Goal: Task Accomplishment & Management: Complete application form

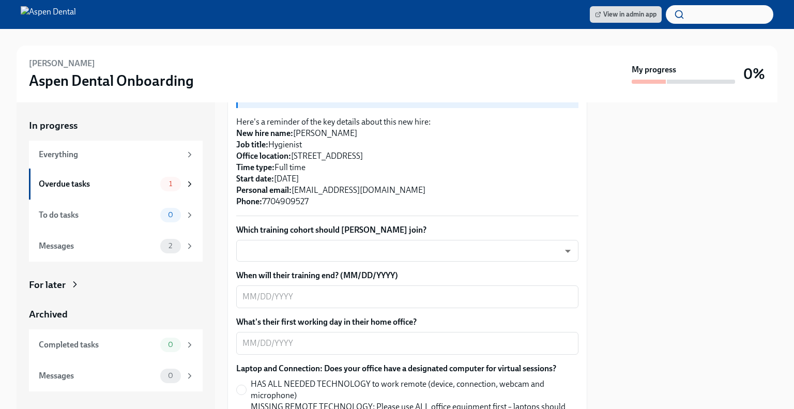
scroll to position [310, 0]
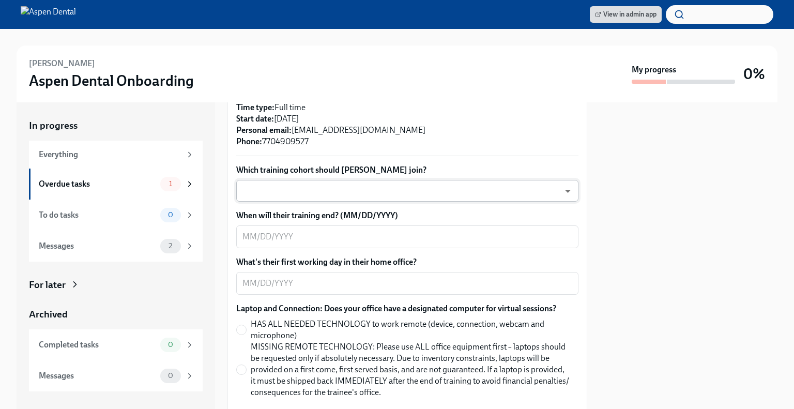
click at [383, 179] on body "View in admin app [PERSON_NAME] Aspen Dental Onboarding My progress 0% In progr…" at bounding box center [397, 204] width 794 height 409
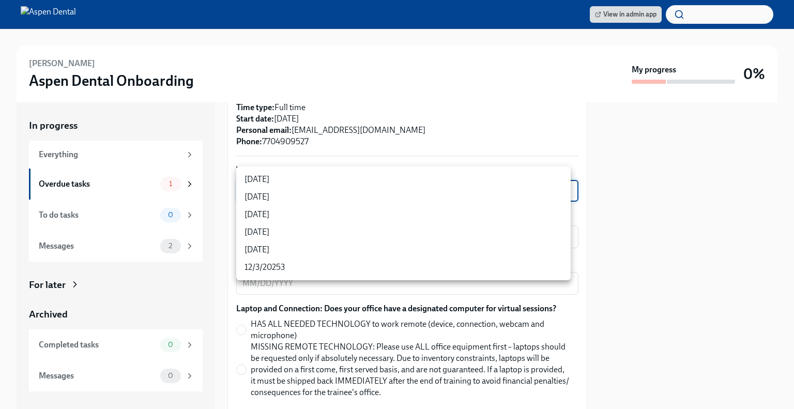
click at [314, 170] on ul "[DATE] [DATE] [DATE] [DATE] [DATE] 12/3/20253" at bounding box center [403, 223] width 334 height 114
click at [312, 174] on li "[DATE]" at bounding box center [403, 180] width 334 height 18
type input "rtYPevC7n"
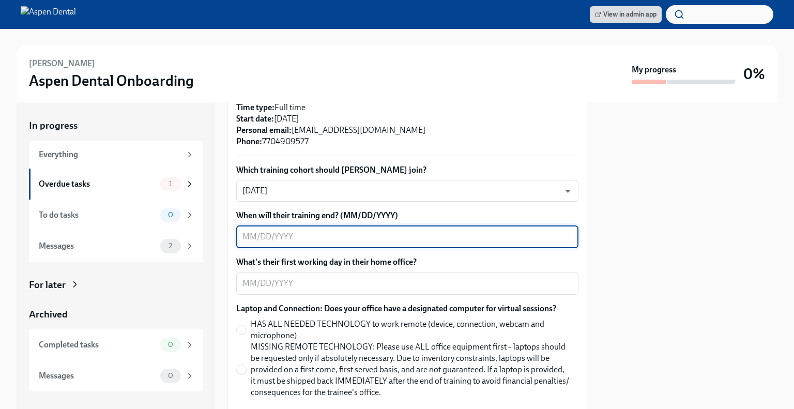
click at [360, 231] on textarea "When will their training end? (MM/DD/YYYY)" at bounding box center [407, 237] width 330 height 12
click at [337, 231] on textarea "When will their training end? (MM/DD/YYYY)" at bounding box center [407, 237] width 330 height 12
type textarea "[DATE]"
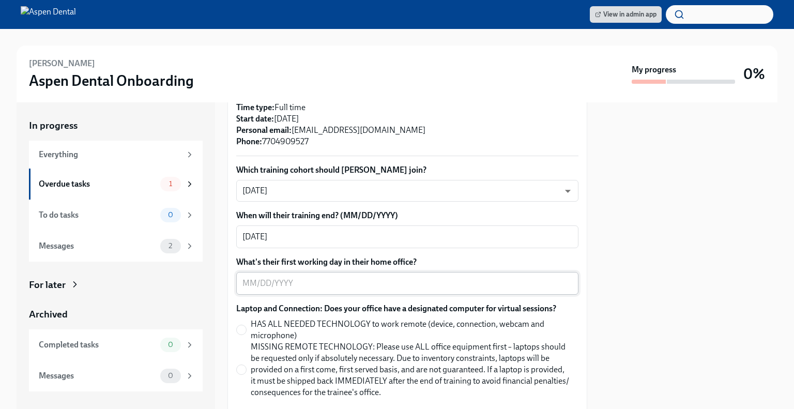
click at [330, 277] on textarea "What's their first working day in their home office?" at bounding box center [407, 283] width 330 height 12
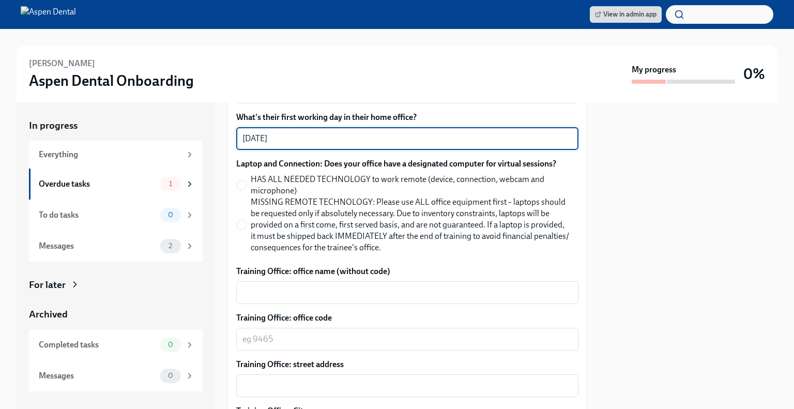
scroll to position [465, 0]
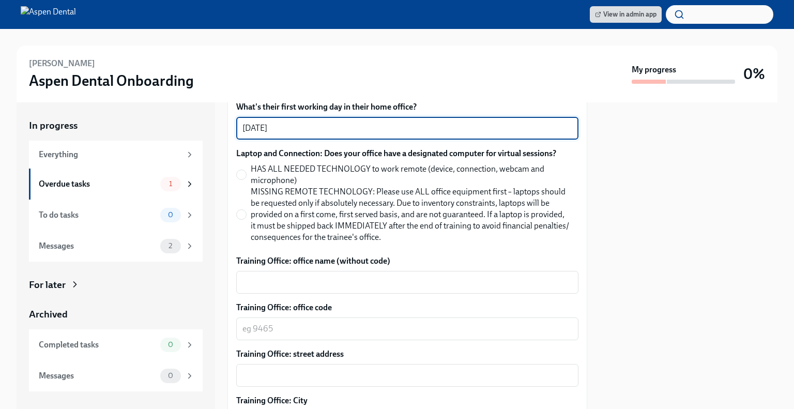
type textarea "[DATE]"
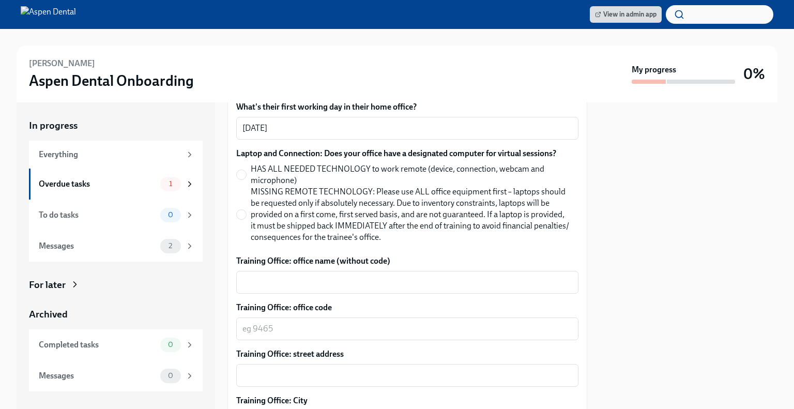
click at [322, 204] on span "MISSING REMOTE TECHNOLOGY: Please use ALL office equipment first – laptops shou…" at bounding box center [411, 214] width 320 height 57
click at [246, 210] on input "MISSING REMOTE TECHNOLOGY: Please use ALL office equipment first – laptops shou…" at bounding box center [241, 214] width 9 height 9
radio input "true"
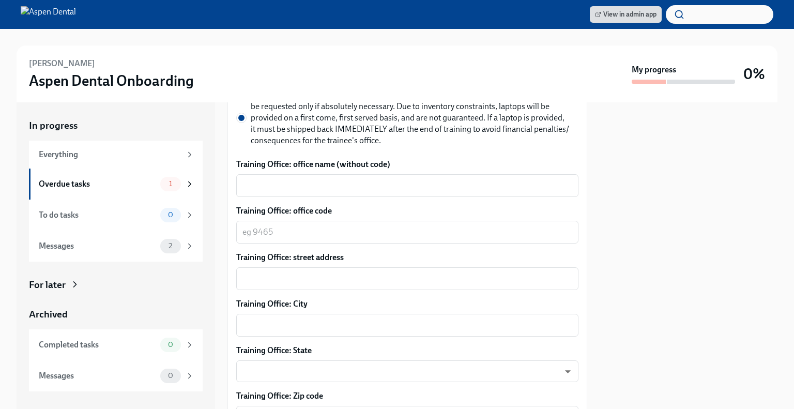
scroll to position [569, 0]
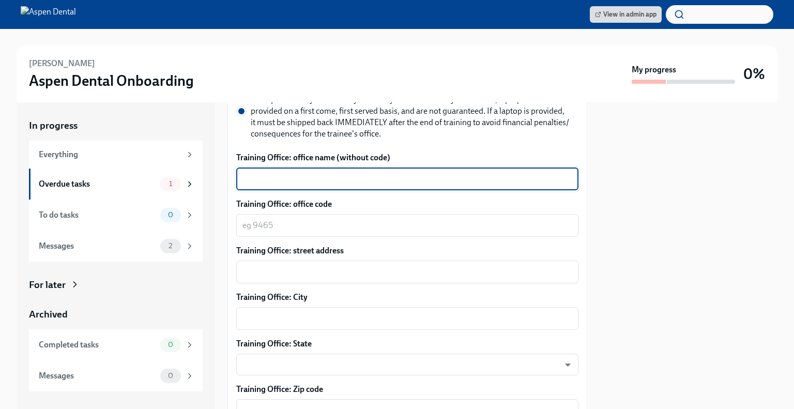
click at [379, 173] on textarea "Training Office: office name (without code)" at bounding box center [407, 179] width 330 height 12
type textarea "Kennesaw"
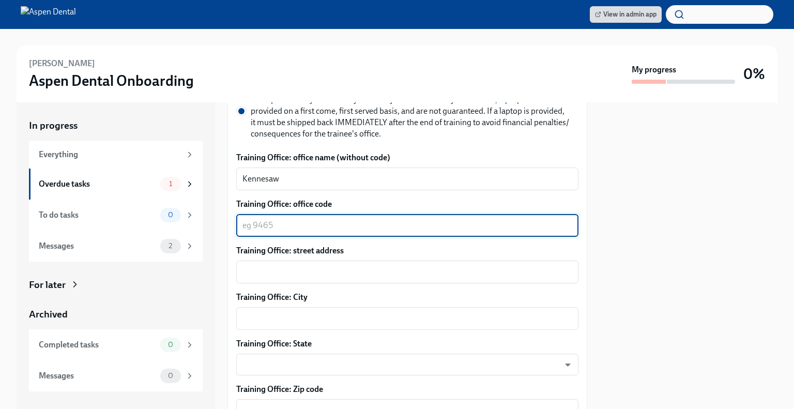
click at [331, 219] on textarea "Training Office: office code" at bounding box center [407, 225] width 330 height 12
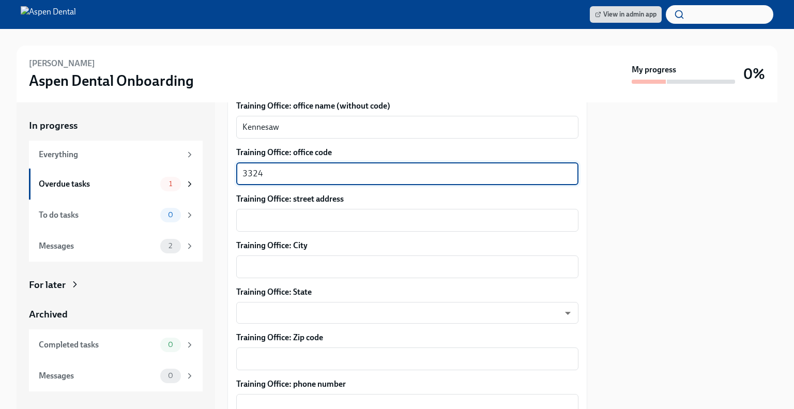
type textarea "3324"
click at [309, 214] on textarea "Training Office: street address" at bounding box center [407, 220] width 330 height 12
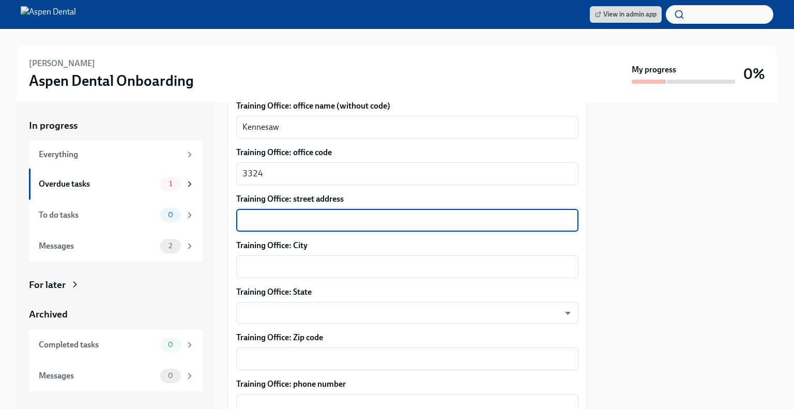
paste textarea "[STREET_ADDRESS][PERSON_NAME]"
type textarea "[STREET_ADDRESS][PERSON_NAME]"
click at [332, 261] on textarea "Training Office: City" at bounding box center [407, 267] width 330 height 12
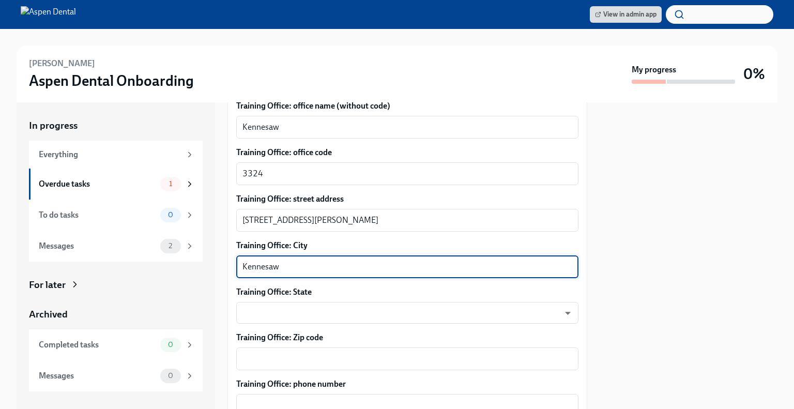
type textarea "Kennesaw"
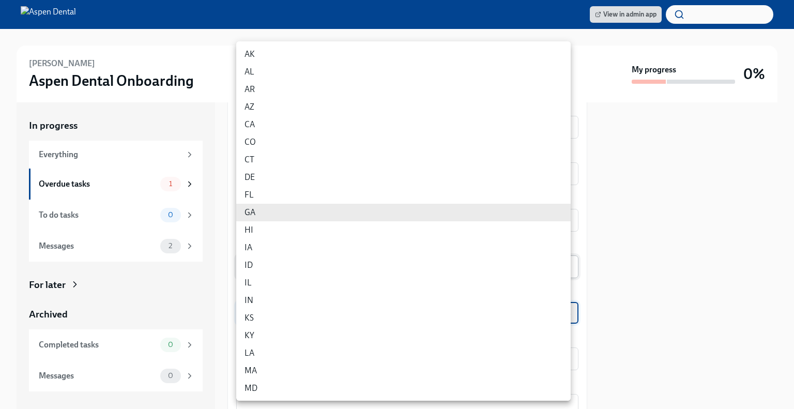
type input "f_iRdeJEm"
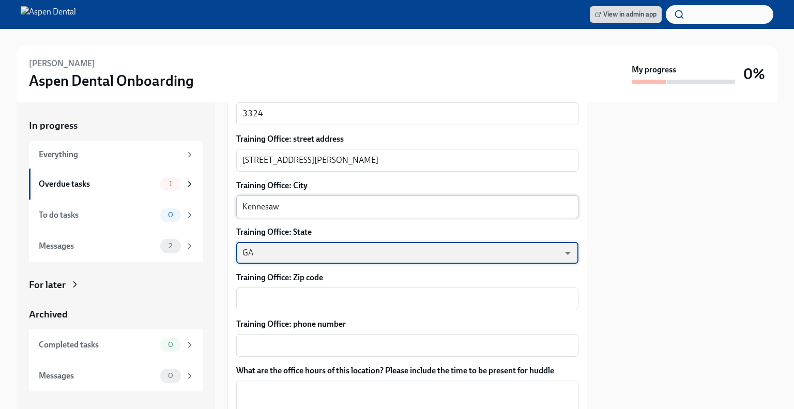
scroll to position [775, 0]
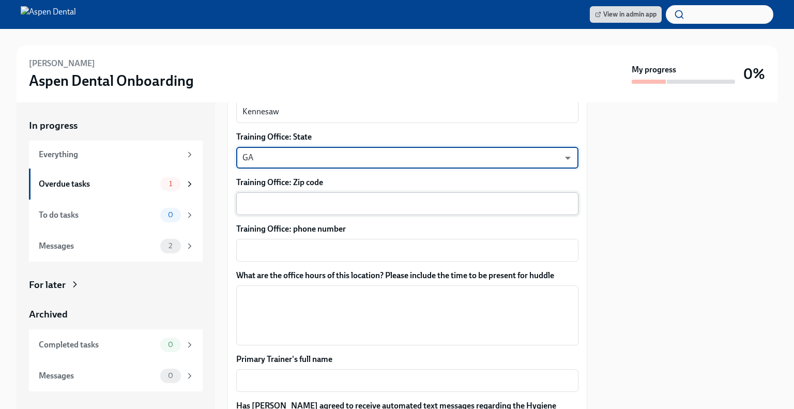
click at [345, 197] on textarea "Training Office: Zip code" at bounding box center [407, 203] width 330 height 12
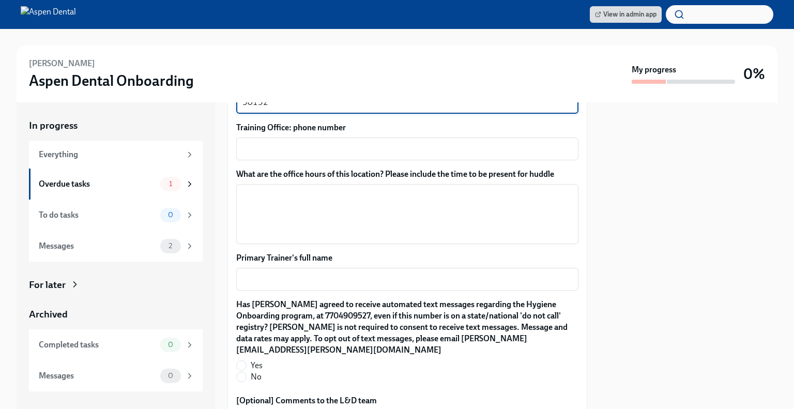
scroll to position [879, 0]
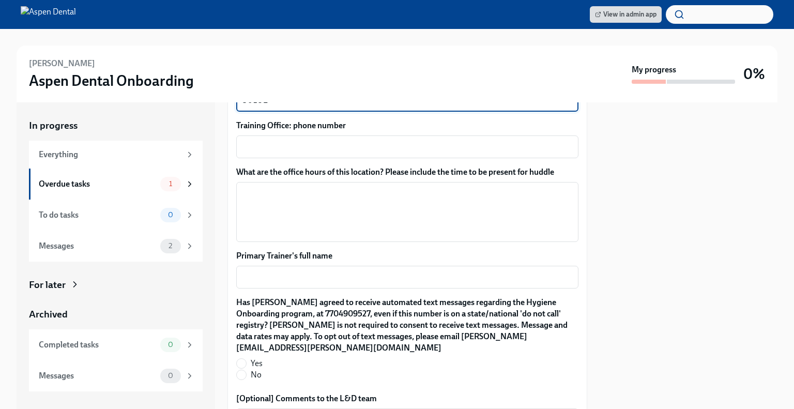
type textarea "30152"
click at [312, 141] on textarea "Training Office: phone number" at bounding box center [407, 147] width 330 height 12
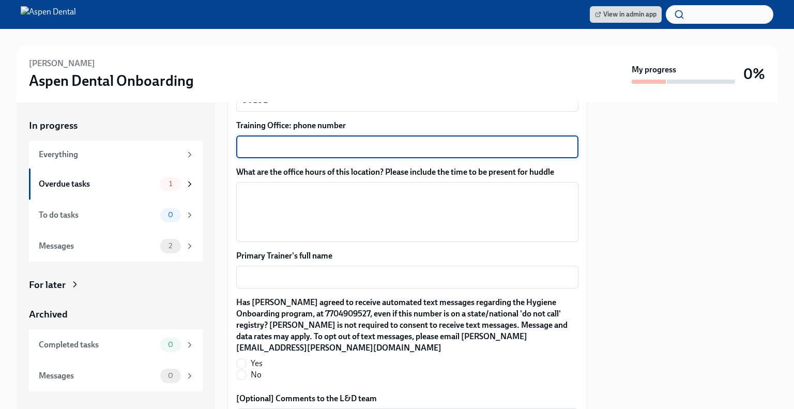
paste textarea "[PHONE_NUMBER]"
type textarea "[PHONE_NUMBER]"
click at [314, 187] on textarea "What are the office hours of this location? Please include the time to be prese…" at bounding box center [407, 212] width 330 height 50
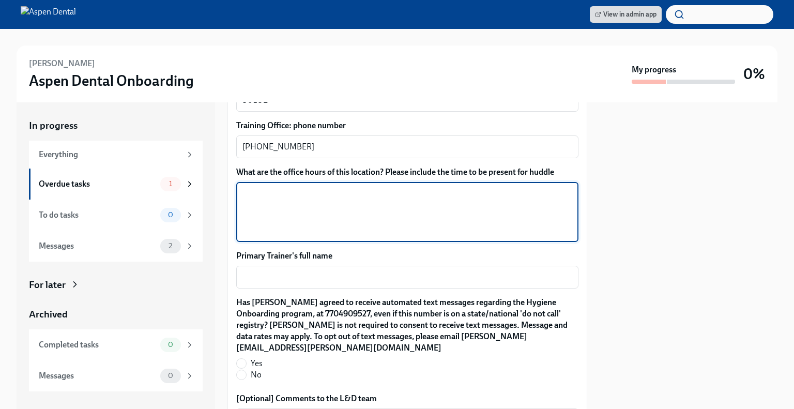
paste textarea "[DATE] 8:00AM - 6:00PM [DATE] 8:00AM - 6:00PM [DATE] 8:00AM - 5:00PM [DATE] 8:0…"
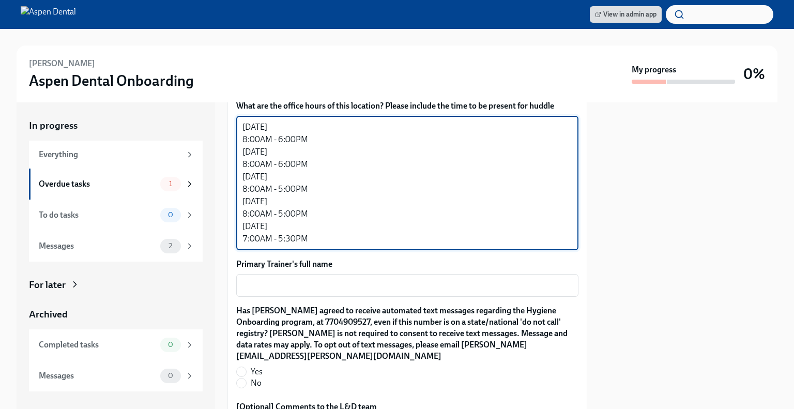
scroll to position [931, 0]
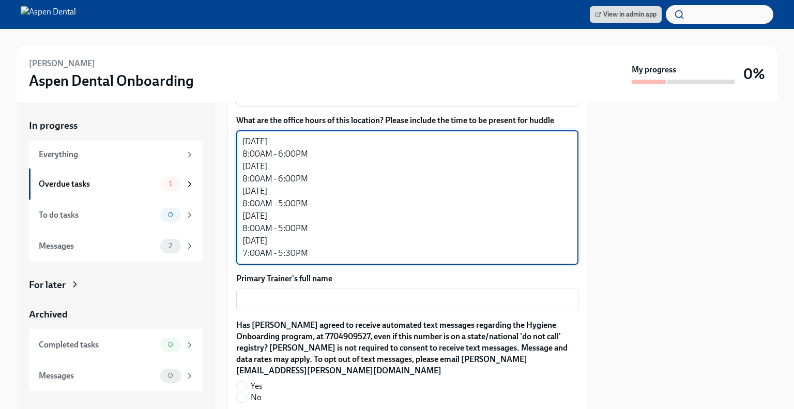
click at [261, 142] on textarea "[DATE] 8:00AM - 6:00PM [DATE] 8:00AM - 6:00PM [DATE] 8:00AM - 5:00PM [DATE] 8:0…" at bounding box center [407, 197] width 330 height 124
drag, startPoint x: 271, startPoint y: 141, endPoint x: 242, endPoint y: 142, distance: 28.5
click at [242, 142] on textarea "[DATE] 7:15AM - 6:00PM [DATE] 8:00AM - 6:00PM [DATE] 8:00AM - 5:00PM [DATE] 8:0…" at bounding box center [407, 197] width 330 height 124
drag, startPoint x: 271, startPoint y: 167, endPoint x: 240, endPoint y: 165, distance: 31.1
click at [241, 166] on div "[DATE] 7:15AM - 6:00PM [DATE] 8:00AM - 6:00PM [DATE] 8:00AM - 5:00PM [DATE] 8:0…" at bounding box center [407, 197] width 342 height 134
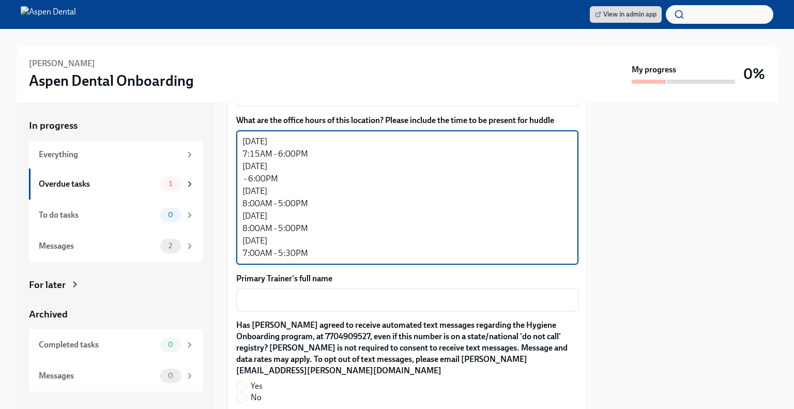
paste textarea "7:15AM"
drag, startPoint x: 270, startPoint y: 190, endPoint x: 241, endPoint y: 190, distance: 29.0
click at [243, 190] on textarea "[DATE] 7:15AM - 6:00PM [DATE] 7:15AM - 6:00PM [DATE] 8:00AM - 5:00PM [DATE] 8:0…" at bounding box center [407, 197] width 330 height 124
paste textarea "7:15AM"
click at [256, 146] on textarea "[DATE] 7:15AM - 6:00PM [DATE] 7:15AM - 6:00PM [DATE] 7:15AM - 5:00PM [DATE] 8:0…" at bounding box center [407, 197] width 330 height 124
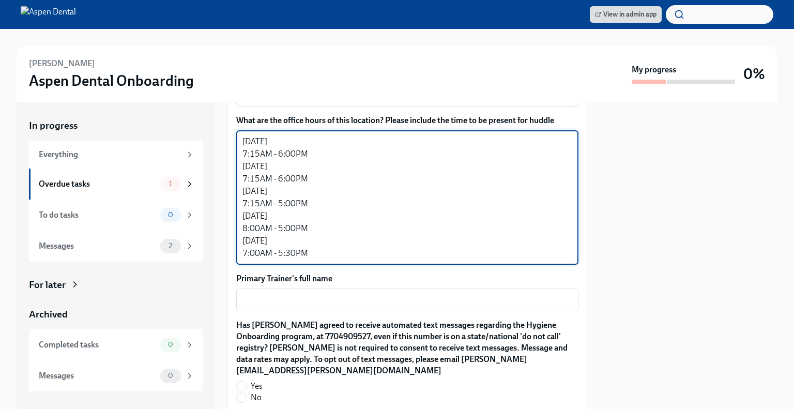
click at [260, 144] on textarea "[DATE] 7:15AM - 6:00PM [DATE] 7:15AM - 6:00PM [DATE] 7:15AM - 5:00PM [DATE] 8:0…" at bounding box center [407, 197] width 330 height 124
click at [259, 166] on textarea "[DATE] 7:45AM - 6:00PM [DATE] 7:15AM - 6:00PM [DATE] 7:15AM - 5:00PM [DATE] 8:0…" at bounding box center [407, 197] width 330 height 124
click at [261, 189] on textarea "[DATE] 7:45AM - 6:00PM [DATE] 7:45AM - 6:00PM [DATE] 7:15AM - 5:00PM [DATE] 8:0…" at bounding box center [407, 197] width 330 height 124
drag, startPoint x: 261, startPoint y: 215, endPoint x: 243, endPoint y: 215, distance: 17.6
click at [243, 215] on textarea "[DATE] 7:45AM - 6:00PM [DATE] 7:45AM - 6:00PM [DATE] 7:45AM - 5:00PM [DATE] 8:0…" at bounding box center [407, 197] width 330 height 124
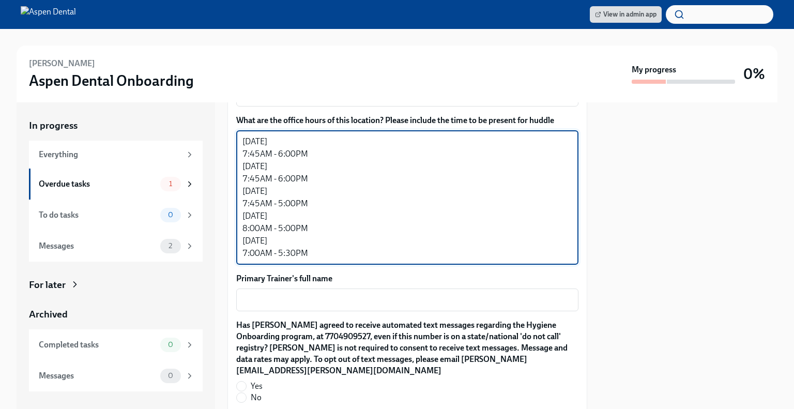
drag, startPoint x: 272, startPoint y: 215, endPoint x: 242, endPoint y: 215, distance: 30.5
click at [242, 215] on textarea "[DATE] 7:45AM - 6:00PM [DATE] 7:45AM - 6:00PM [DATE] 7:45AM - 5:00PM [DATE] 8:0…" at bounding box center [407, 197] width 330 height 124
paste textarea "7:15AM"
click at [258, 215] on textarea "[DATE] 7:45AM - 6:00PM [DATE] 7:45AM - 6:00PM [DATE] 7:45AM - 5:00PM [DATE] 7:1…" at bounding box center [407, 197] width 330 height 124
type textarea "[DATE] 7:45AM - 6:00PM [DATE] 7:45AM - 6:00PM [DATE] 7:45AM - 5:00PM [DATE] 7:4…"
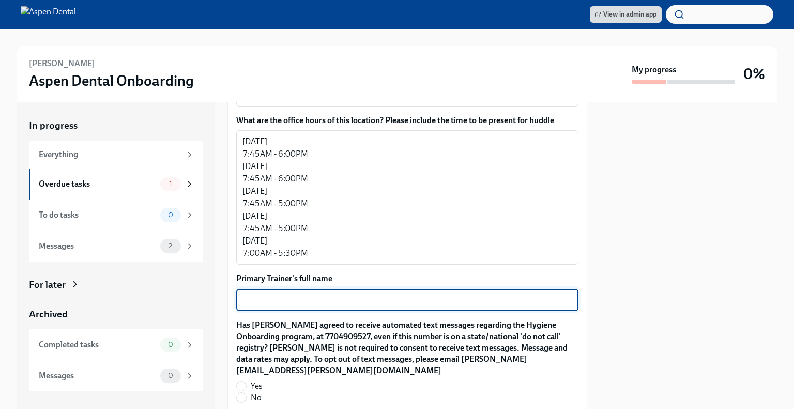
click at [313, 294] on textarea "Primary Trainer's full name" at bounding box center [407, 300] width 330 height 12
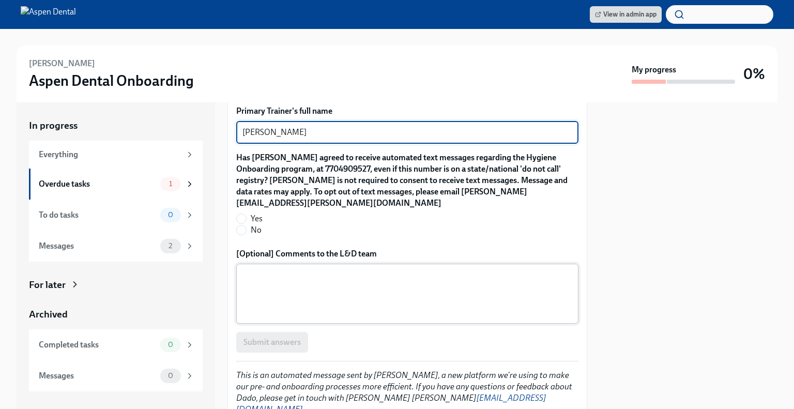
scroll to position [1111, 0]
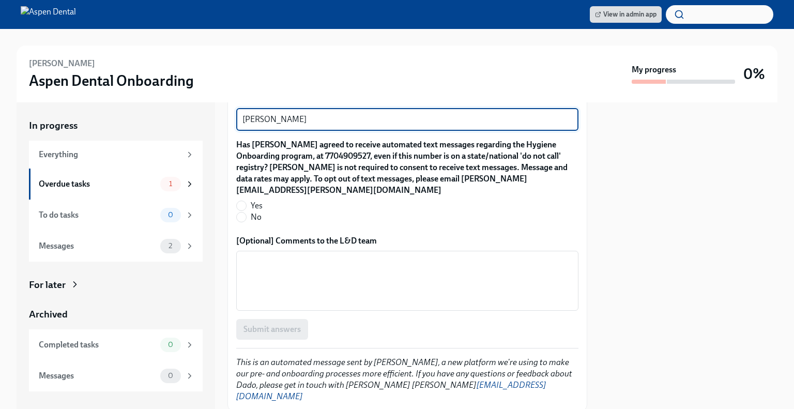
type textarea "[PERSON_NAME]"
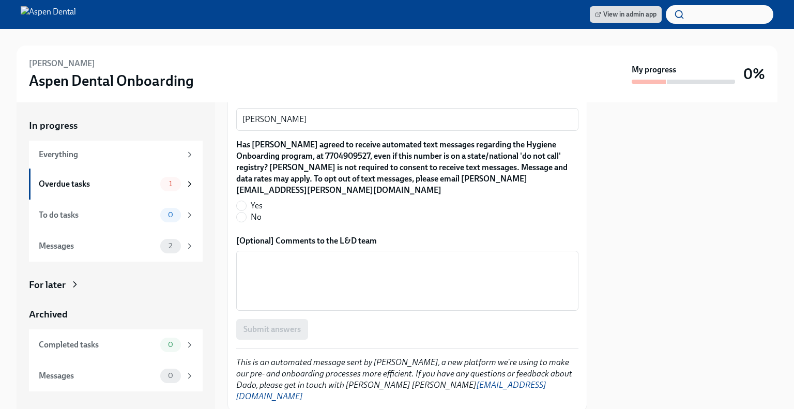
click at [252, 200] on span "Yes" at bounding box center [257, 205] width 12 height 11
click at [246, 201] on input "Yes" at bounding box center [241, 205] width 9 height 9
radio input "true"
click at [285, 324] on span "Submit answers" at bounding box center [272, 329] width 57 height 10
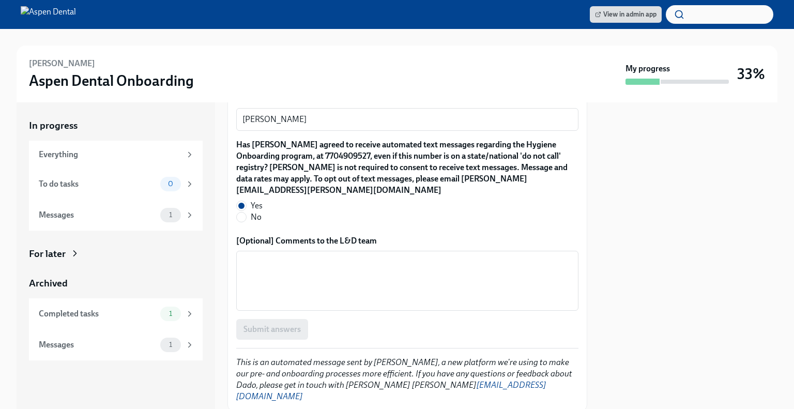
click at [693, 79] on div at bounding box center [677, 82] width 103 height 6
click at [131, 180] on div "To do tasks" at bounding box center [97, 183] width 117 height 11
